Goal: Book appointment/travel/reservation

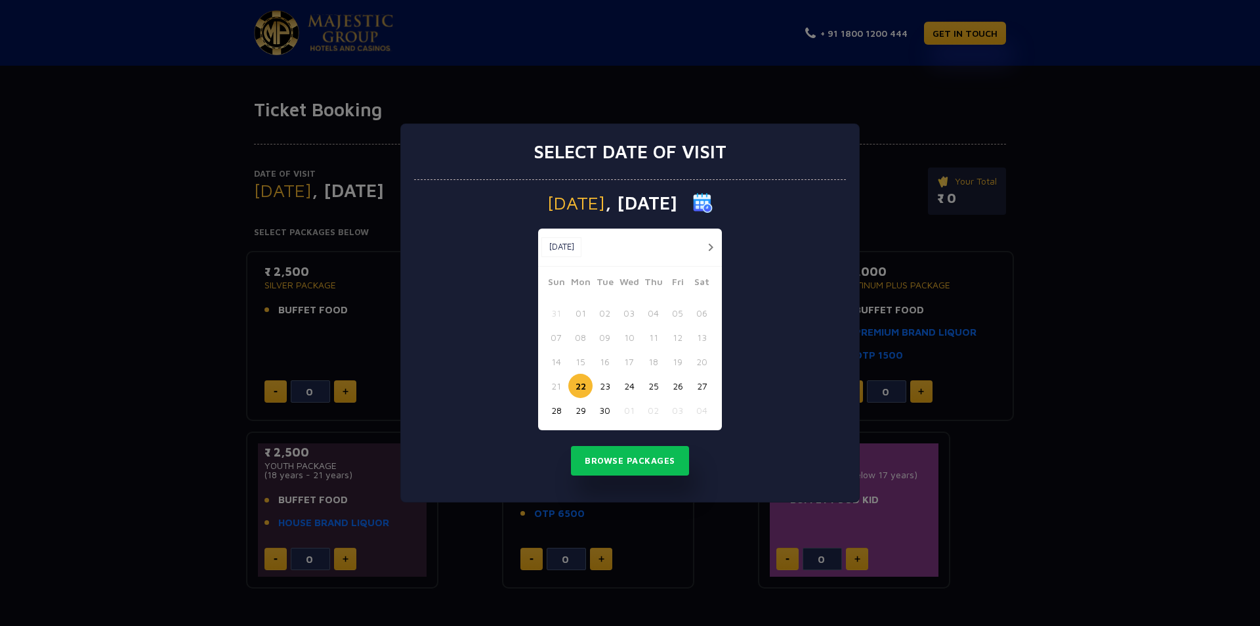
click at [708, 247] on button "button" at bounding box center [710, 247] width 16 height 16
click at [631, 333] on button "08" at bounding box center [629, 337] width 24 height 24
click at [645, 336] on button "09" at bounding box center [653, 337] width 24 height 24
click at [631, 340] on button "08" at bounding box center [629, 337] width 24 height 24
click at [635, 461] on button "Browse Packages" at bounding box center [630, 461] width 118 height 30
